Goal: Transaction & Acquisition: Purchase product/service

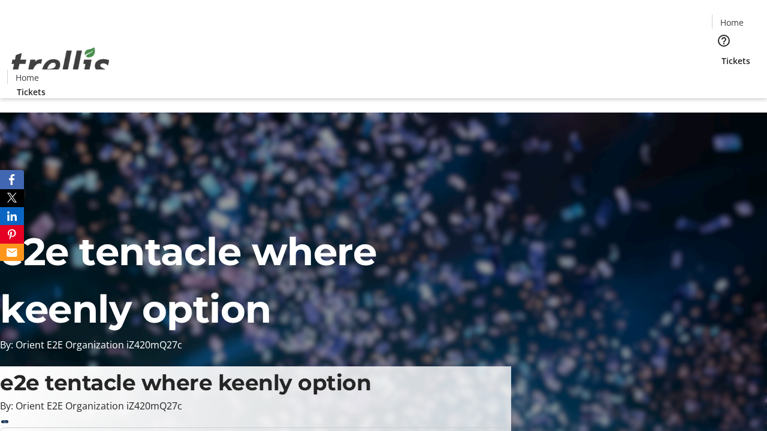
click at [721, 55] on span "Tickets" at bounding box center [735, 61] width 29 height 13
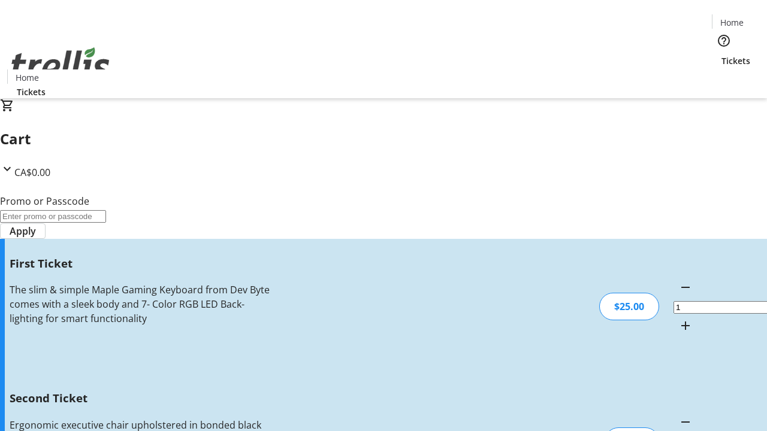
type input "2"
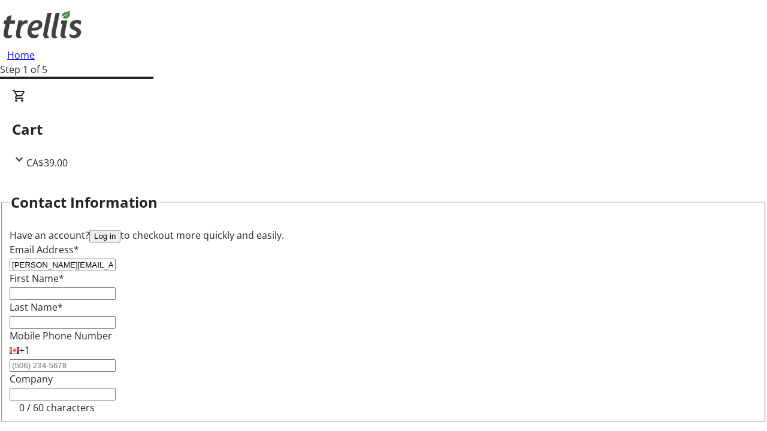
type input "[PERSON_NAME][EMAIL_ADDRESS][DOMAIN_NAME]"
type input "[PERSON_NAME]"
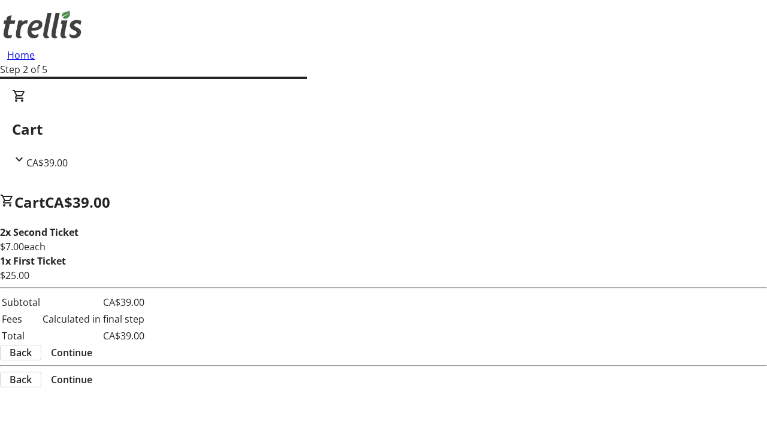
click at [92, 346] on span "Continue" at bounding box center [71, 353] width 41 height 14
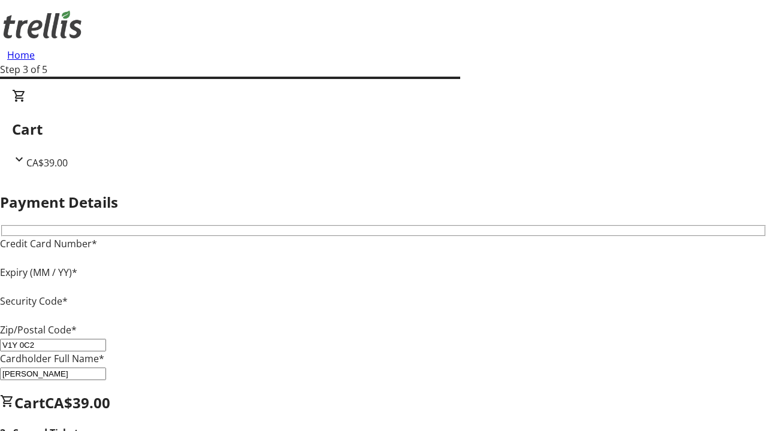
type input "V1Y 0C2"
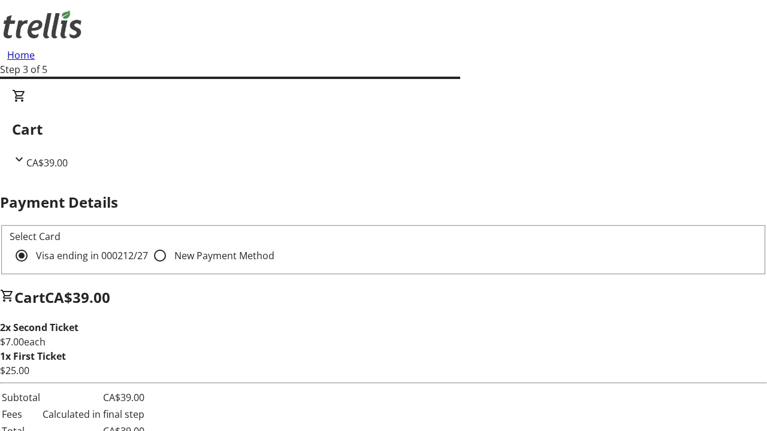
click at [148, 244] on input "New Payment Method" at bounding box center [160, 256] width 24 height 24
radio input "true"
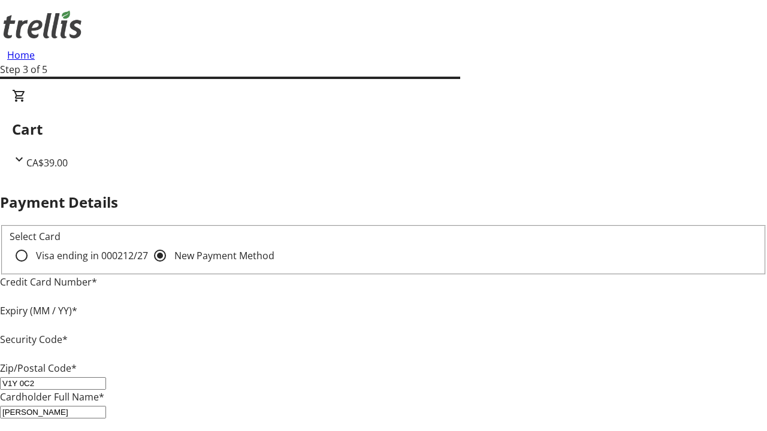
type input "V1Y 0C2"
